Goal: Information Seeking & Learning: Find specific page/section

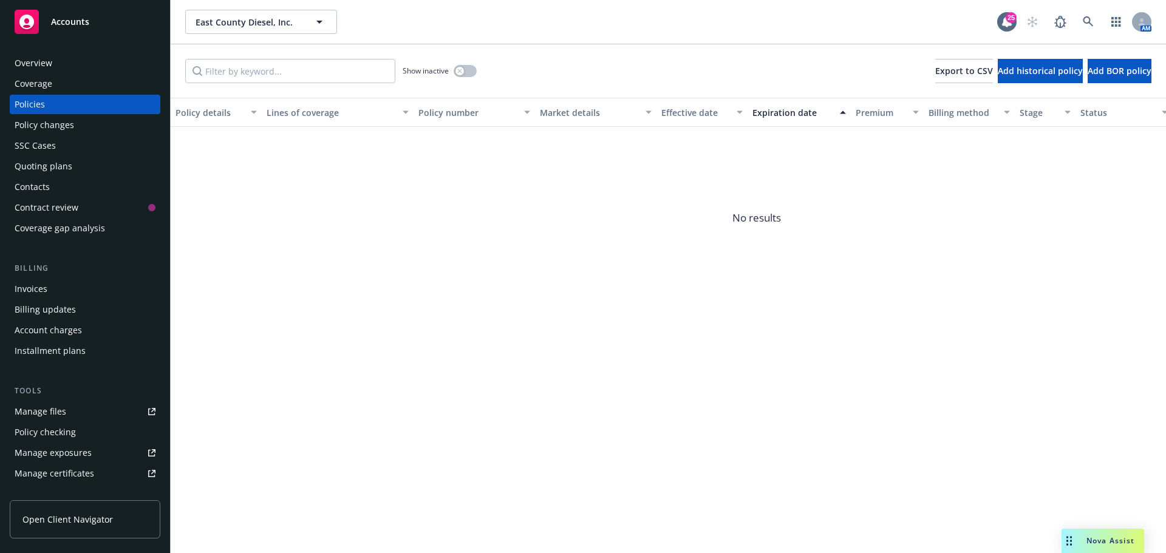
click at [78, 65] on div "Overview" at bounding box center [85, 62] width 141 height 19
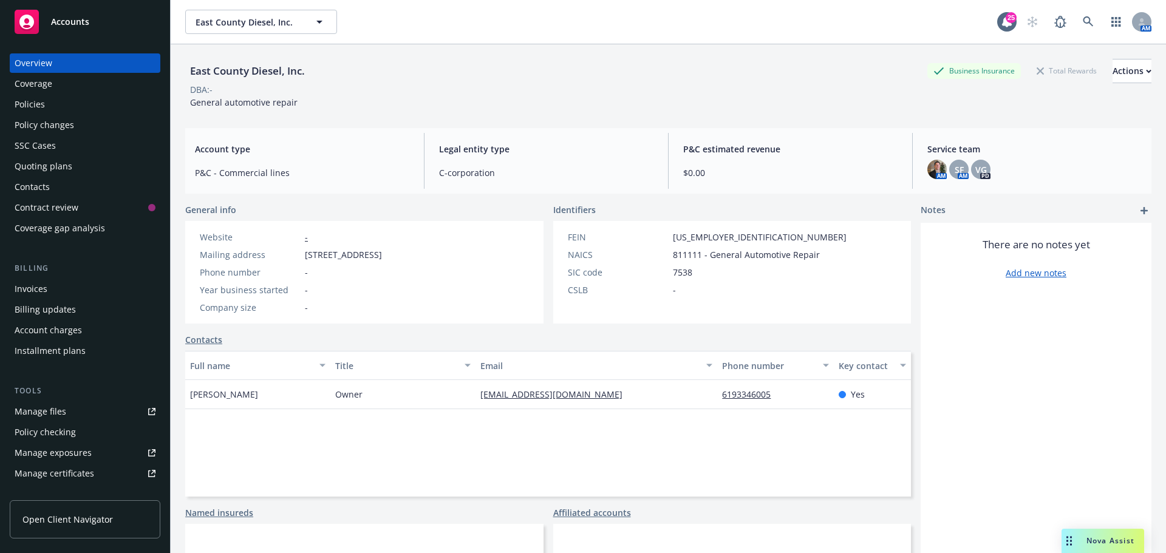
click at [88, 103] on div "Policies" at bounding box center [85, 104] width 141 height 19
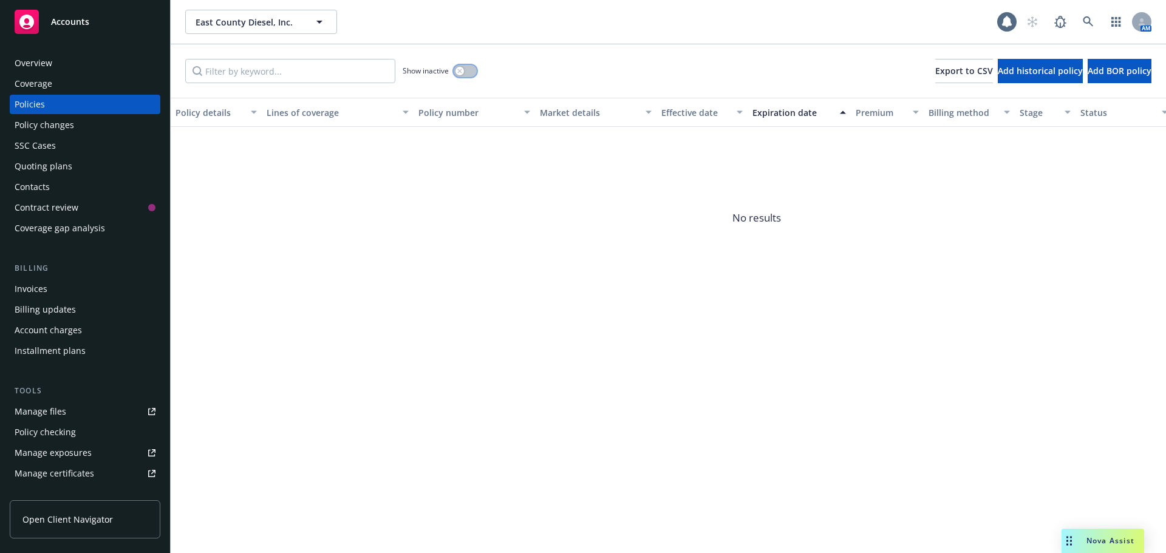
click at [467, 66] on button "button" at bounding box center [465, 71] width 23 height 12
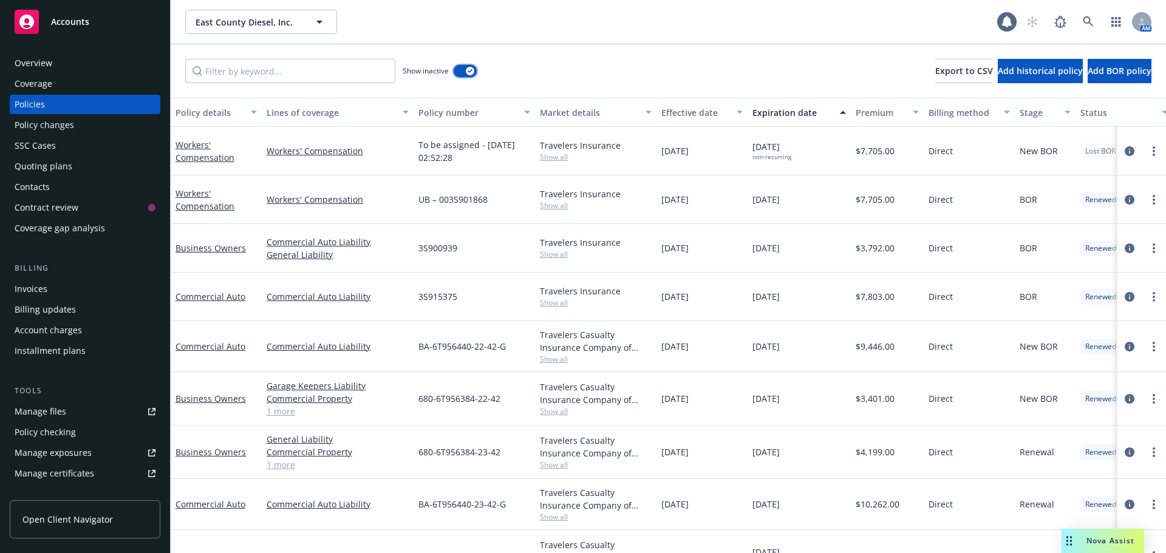
scroll to position [92, 0]
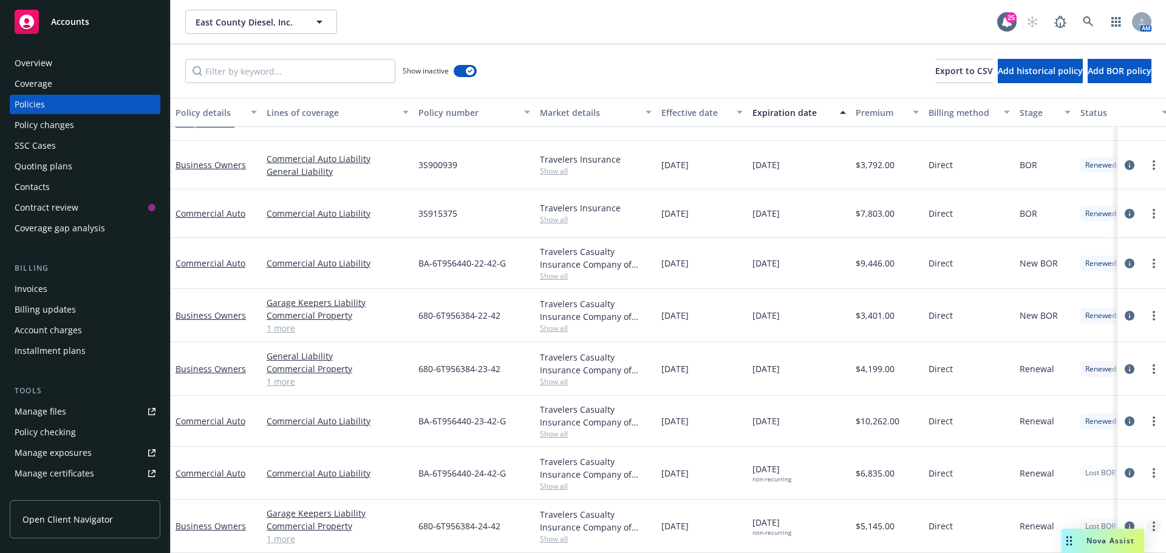
click at [1147, 519] on link "more" at bounding box center [1154, 526] width 15 height 15
click at [1084, 479] on link "Copy logging email" at bounding box center [1089, 477] width 143 height 24
click at [21, 75] on div "Coverage" at bounding box center [34, 83] width 38 height 19
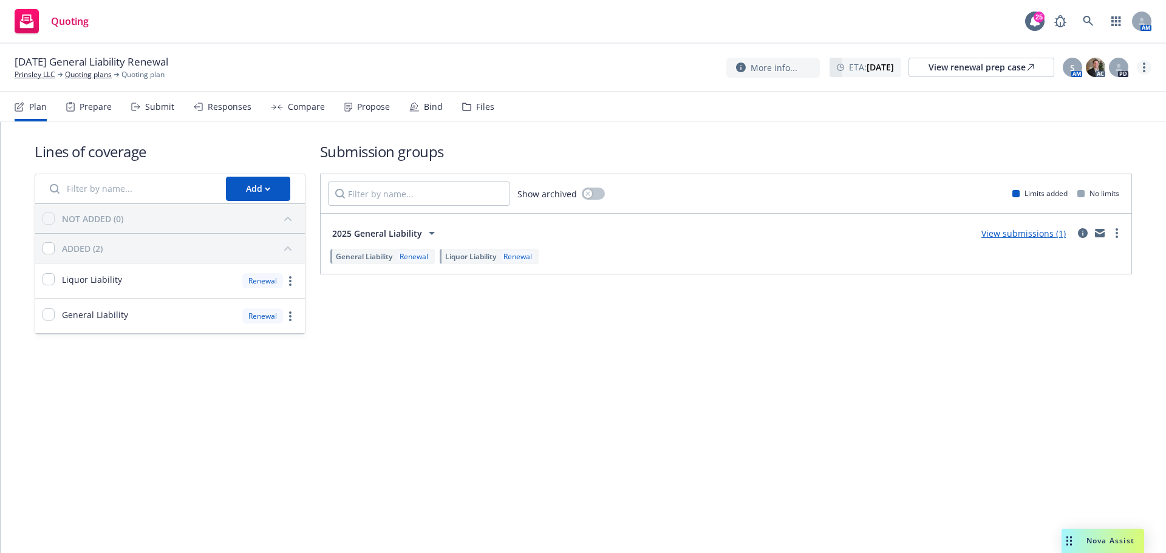
click at [1146, 67] on link "more" at bounding box center [1144, 67] width 15 height 15
drag, startPoint x: 1080, startPoint y: 89, endPoint x: 1073, endPoint y: 90, distance: 7.4
click at [1080, 89] on link "Copy logging email" at bounding box center [1083, 93] width 135 height 24
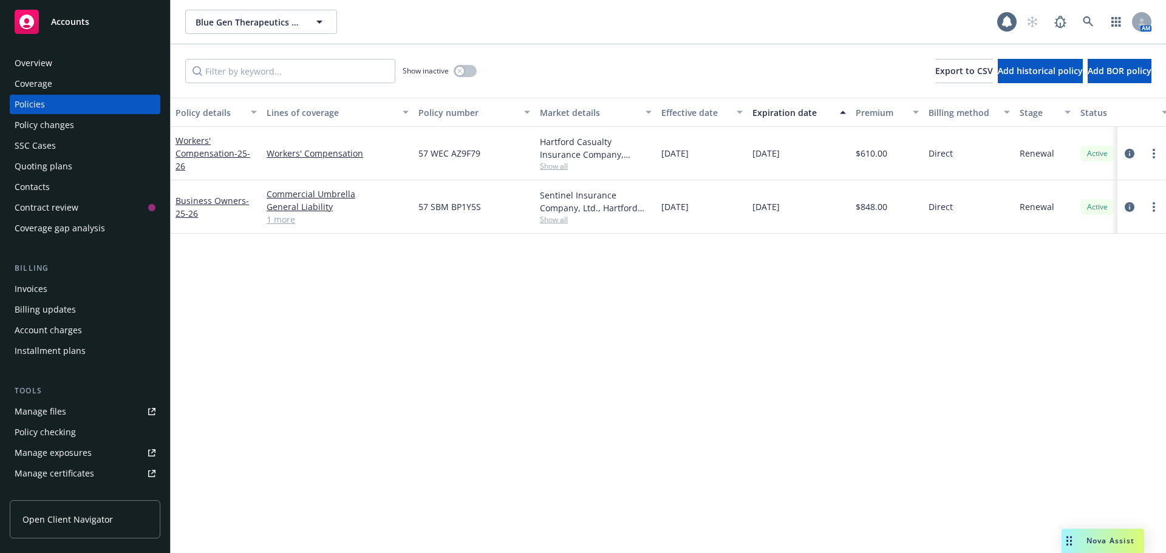
click at [114, 70] on div "Overview" at bounding box center [85, 62] width 141 height 19
